Goal: Transaction & Acquisition: Register for event/course

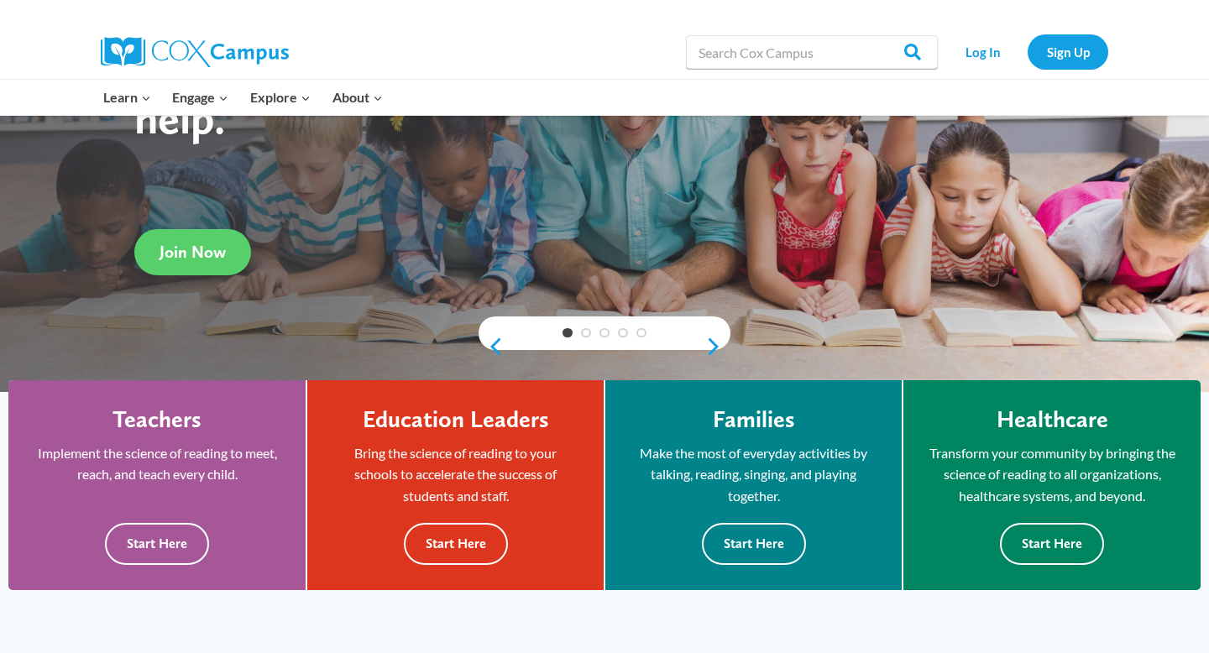
scroll to position [217, 0]
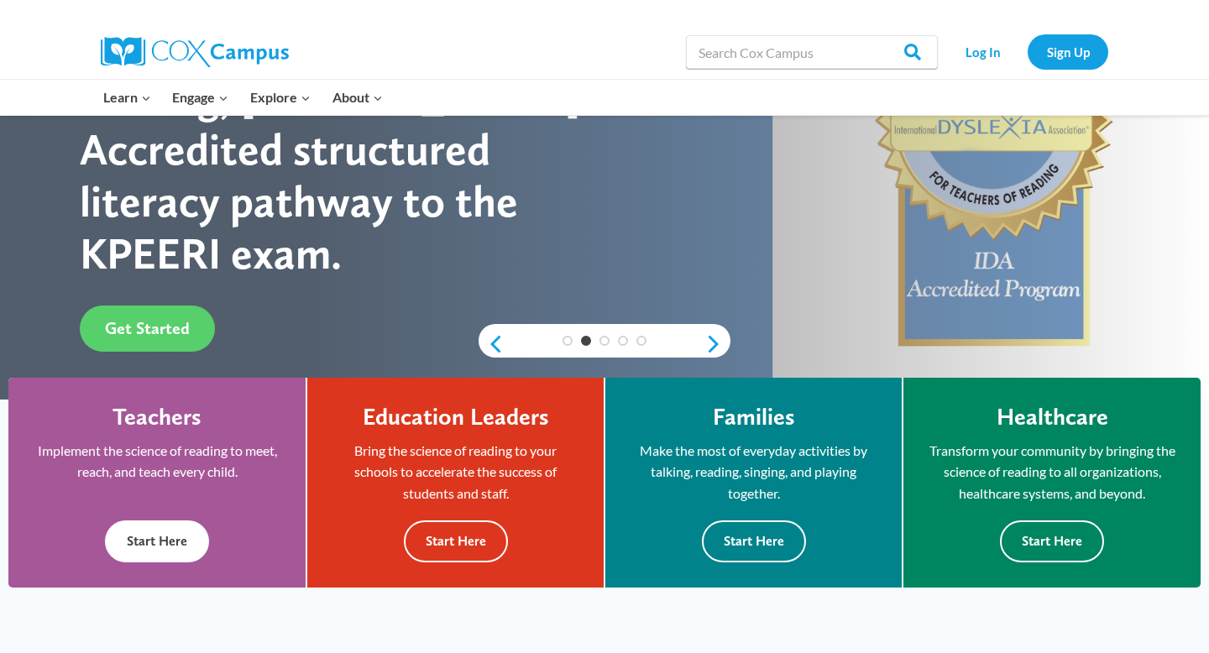
click at [154, 551] on button "Start Here" at bounding box center [157, 540] width 104 height 41
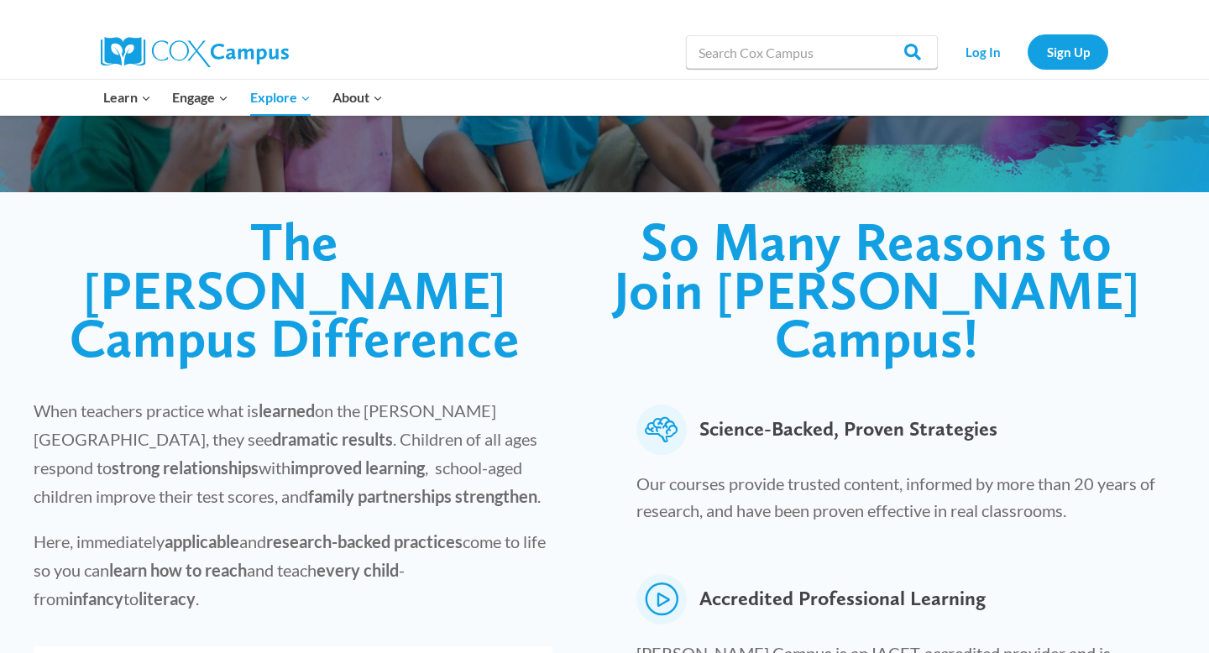
scroll to position [551, 0]
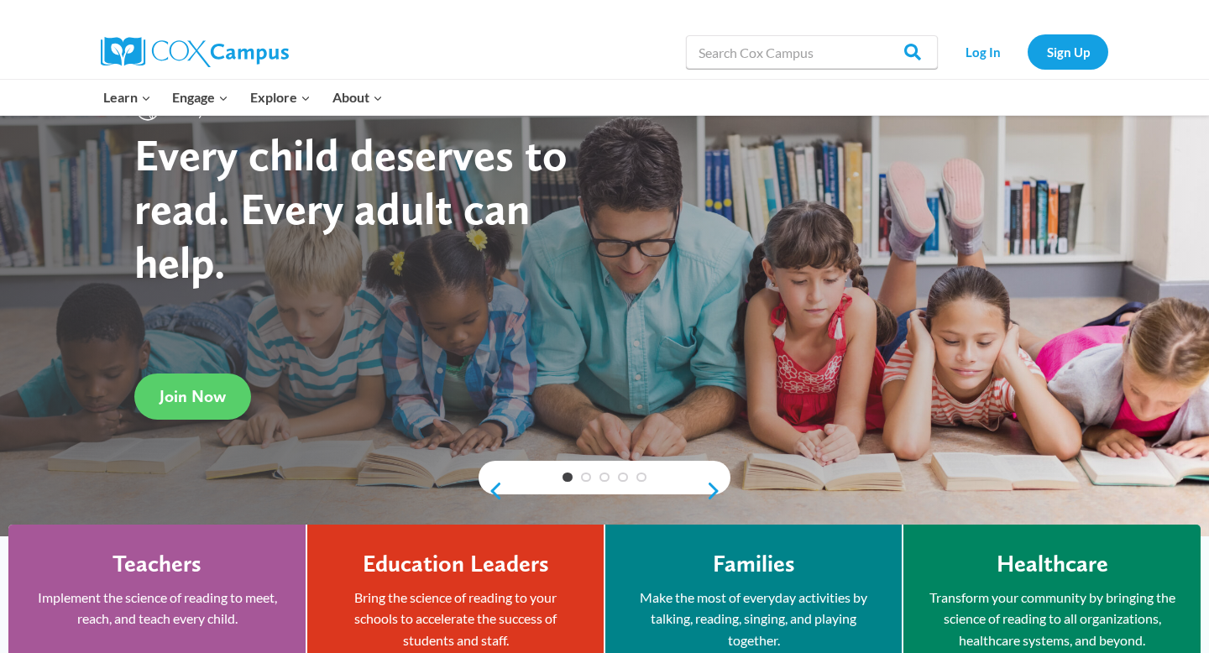
scroll to position [864, 0]
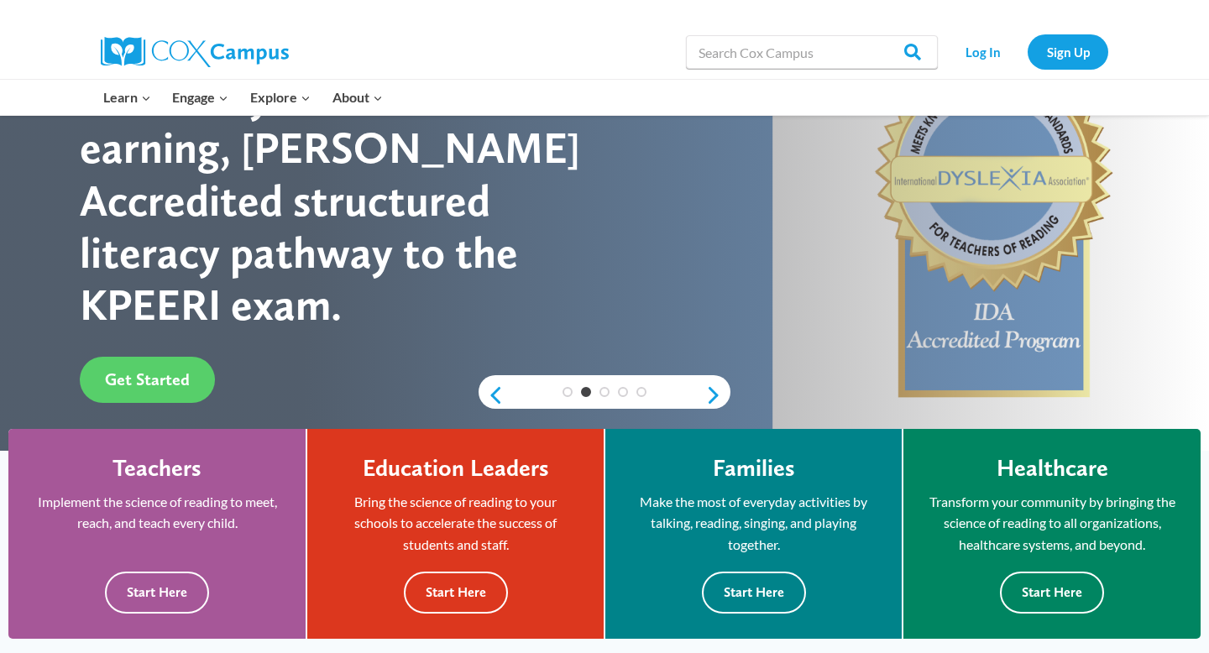
scroll to position [949, 0]
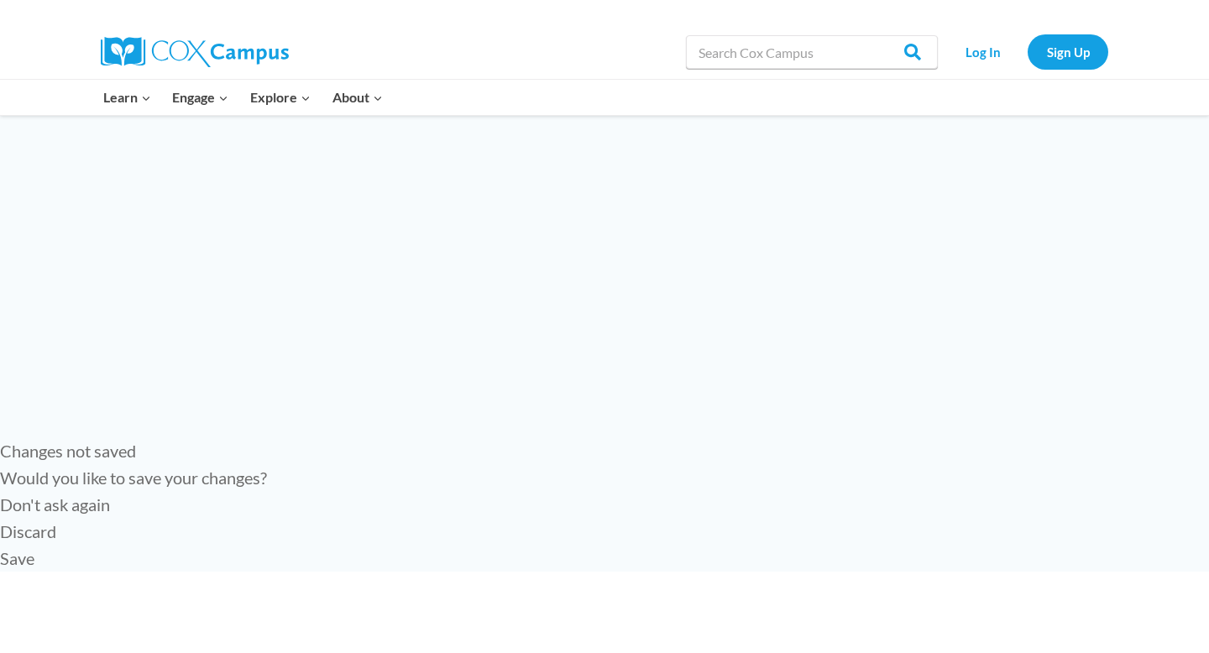
scroll to position [209, 0]
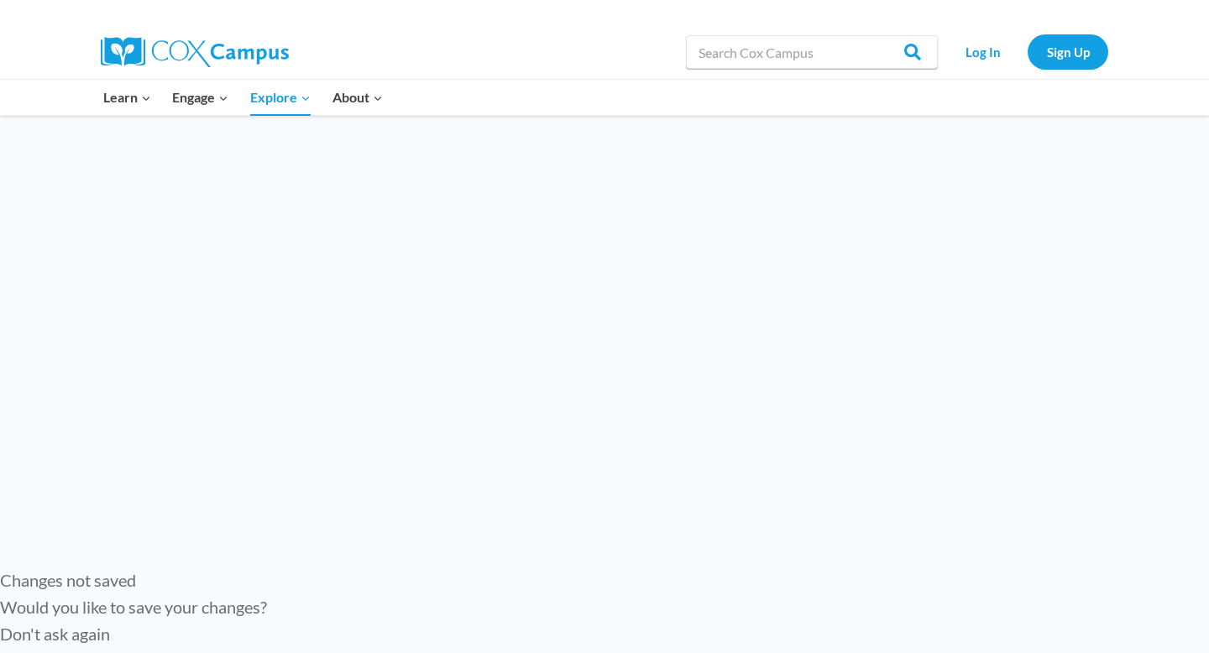
scroll to position [83, 0]
click at [1061, 47] on link "Sign Up" at bounding box center [1067, 51] width 81 height 34
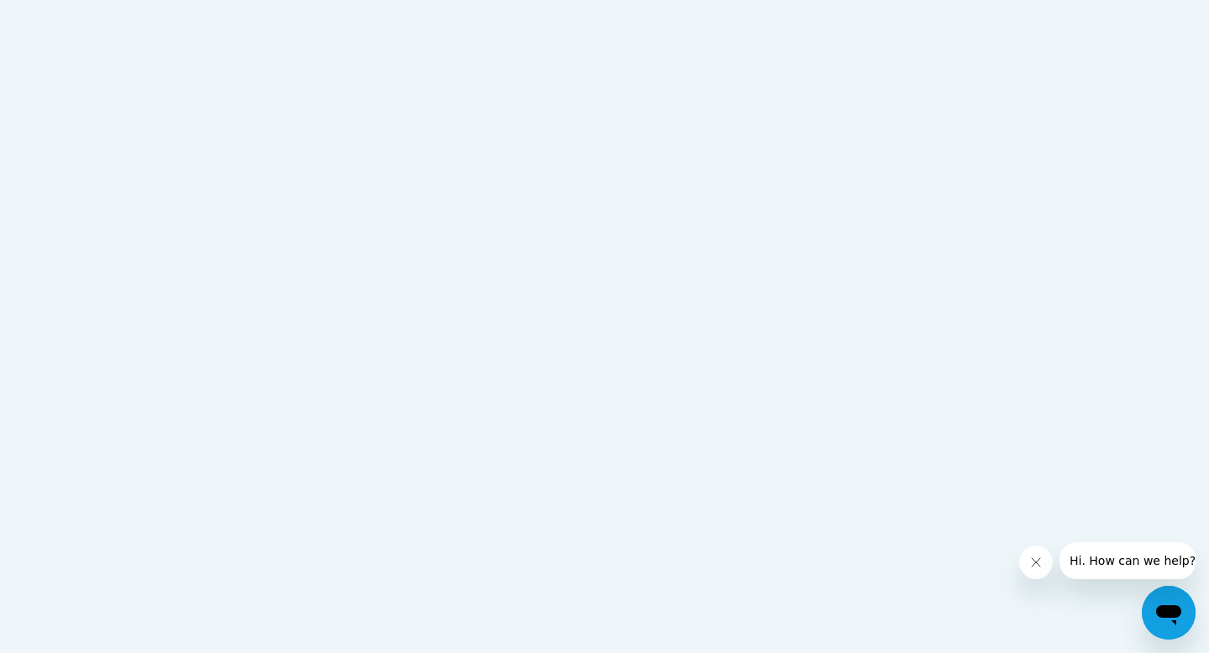
type input "[PERSON_NAME]"
type input "Rajput"
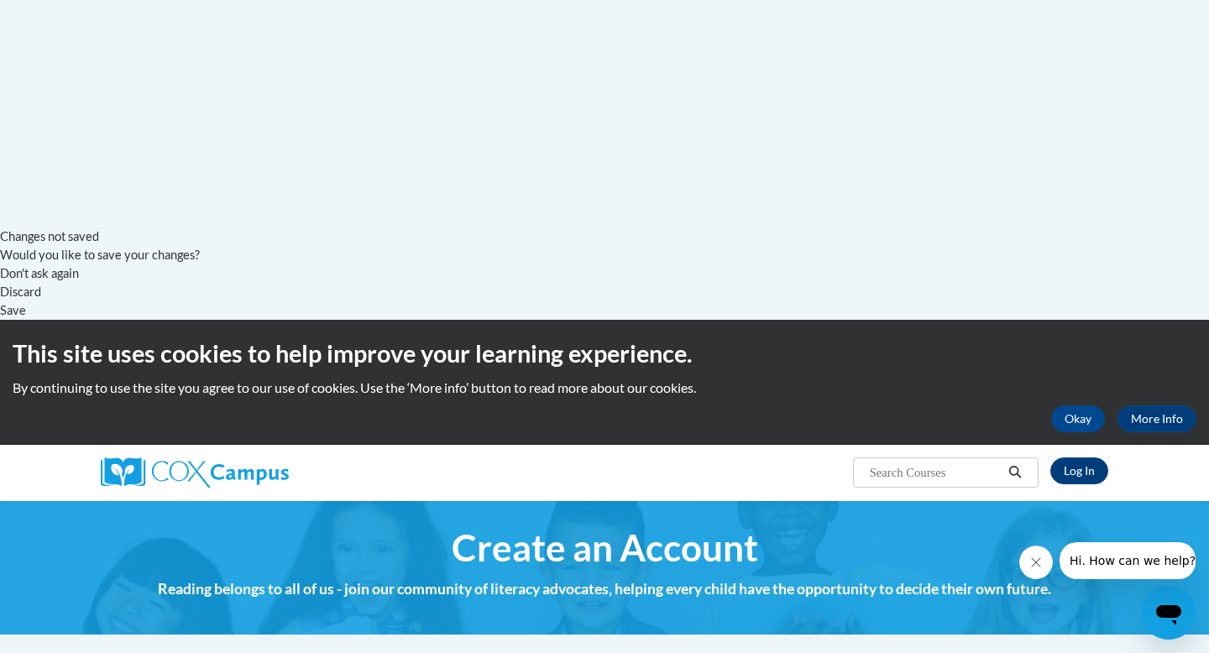
scroll to position [418, 0]
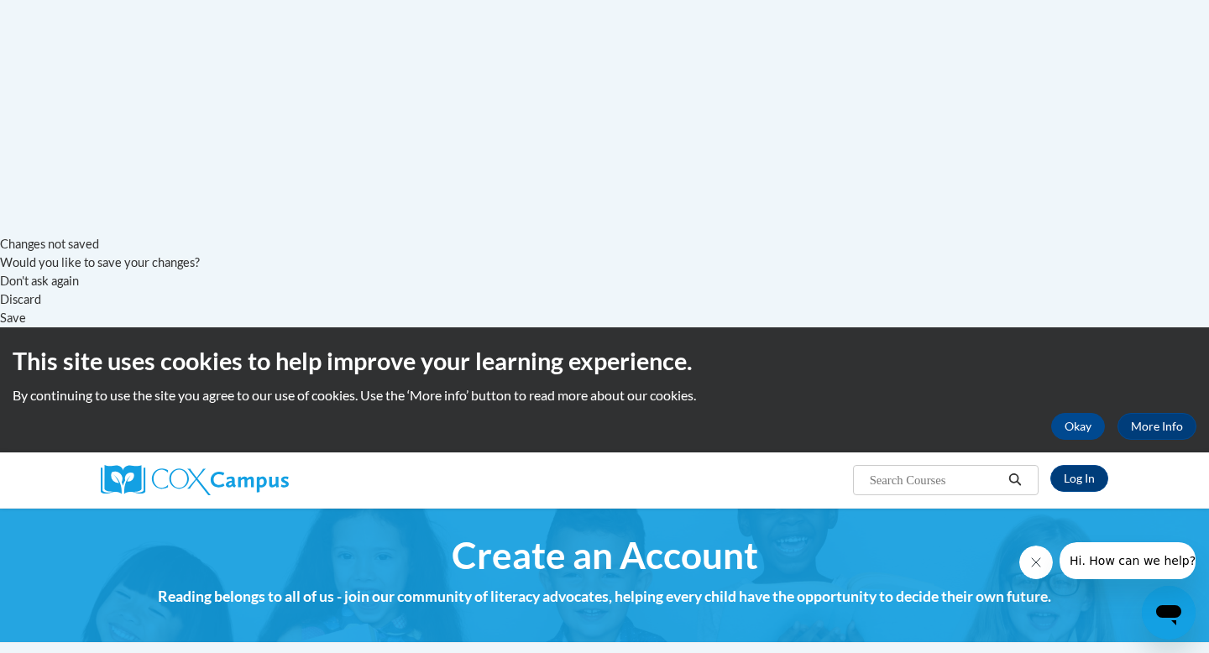
type input "a"
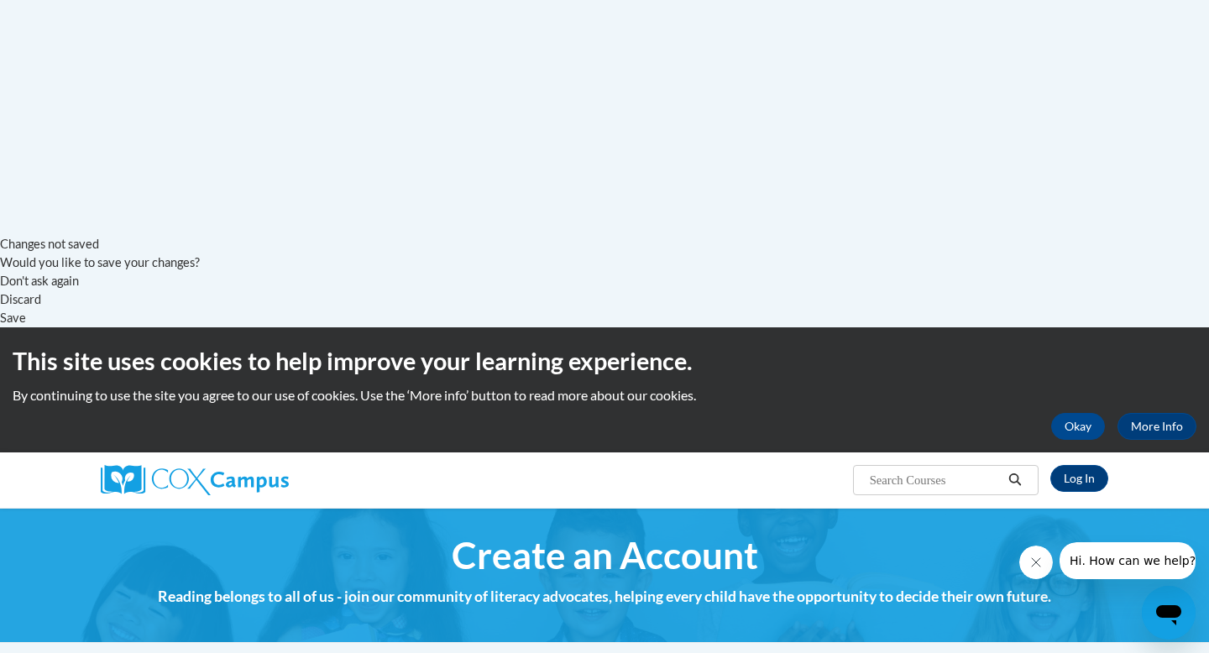
type input "A"
type input "R"
